Goal: Transaction & Acquisition: Purchase product/service

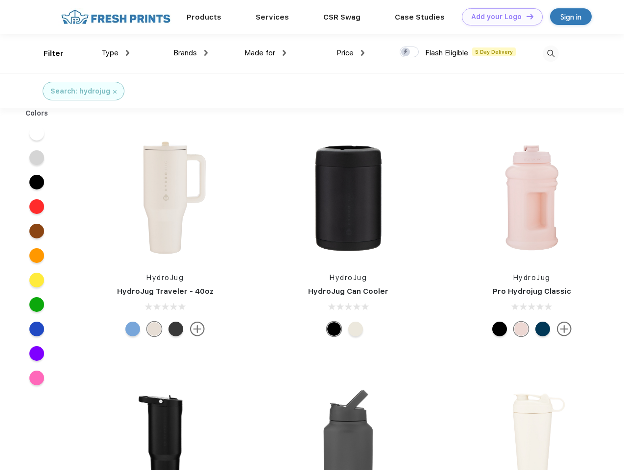
click at [498, 17] on link "Add your Logo Design Tool" at bounding box center [502, 16] width 81 height 17
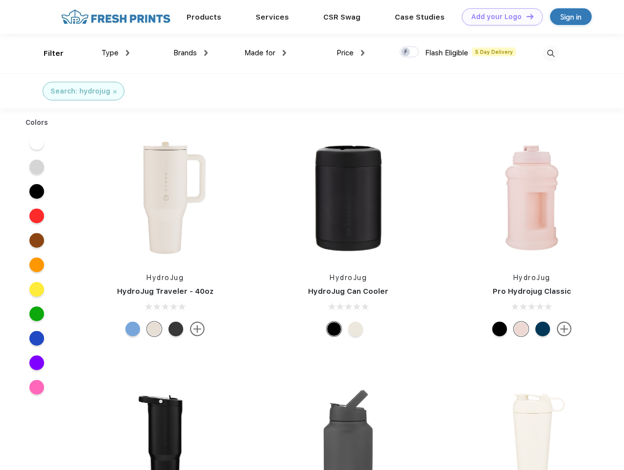
click at [0, 0] on div "Design Tool" at bounding box center [0, 0] width 0 height 0
click at [525, 16] on link "Add your Logo Design Tool" at bounding box center [502, 16] width 81 height 17
click at [47, 53] on div "Filter" at bounding box center [54, 53] width 20 height 11
click at [116, 53] on span "Type" at bounding box center [109, 52] width 17 height 9
click at [190, 53] on span "Brands" at bounding box center [184, 52] width 23 height 9
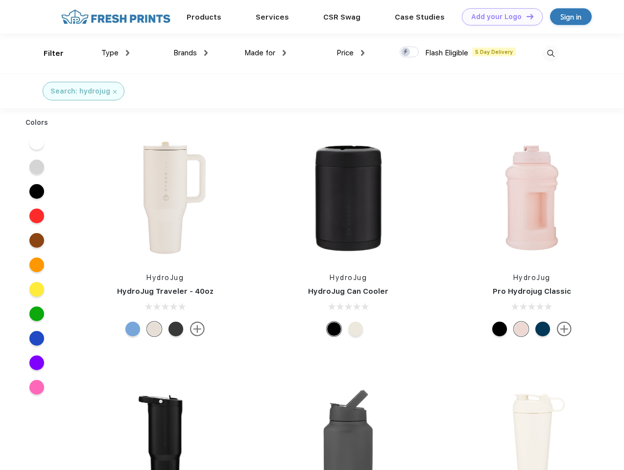
click at [265, 53] on span "Made for" at bounding box center [259, 52] width 31 height 9
click at [350, 53] on span "Price" at bounding box center [344, 52] width 17 height 9
click at [409, 52] on div at bounding box center [408, 51] width 19 height 11
click at [406, 52] on input "checkbox" at bounding box center [402, 49] width 6 height 6
click at [550, 53] on img at bounding box center [550, 54] width 16 height 16
